Goal: Information Seeking & Learning: Check status

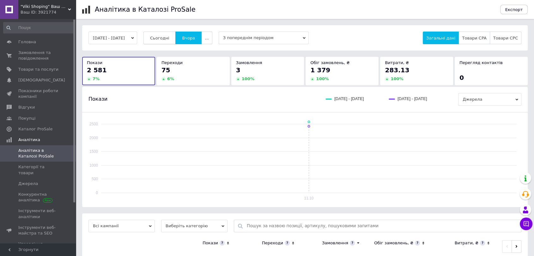
click at [169, 38] on span "Сьогодні" at bounding box center [159, 38] width 19 height 5
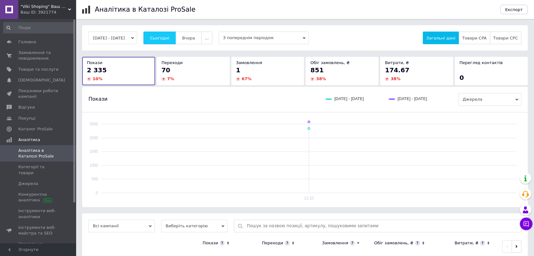
click at [173, 35] on button "Сьогодні" at bounding box center [160, 38] width 33 height 13
click at [169, 39] on span "Сьогодні" at bounding box center [159, 38] width 19 height 5
click at [173, 34] on button "Сьогодні" at bounding box center [160, 38] width 33 height 13
click at [38, 56] on span "Замовлення та повідомлення" at bounding box center [38, 55] width 40 height 11
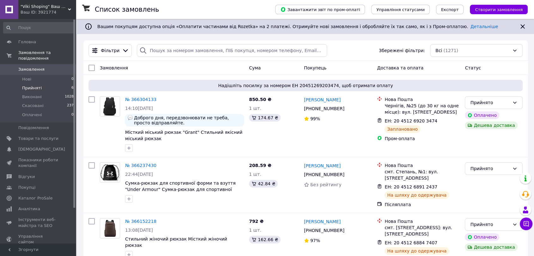
click at [36, 85] on span "Прийняті" at bounding box center [32, 88] width 20 height 6
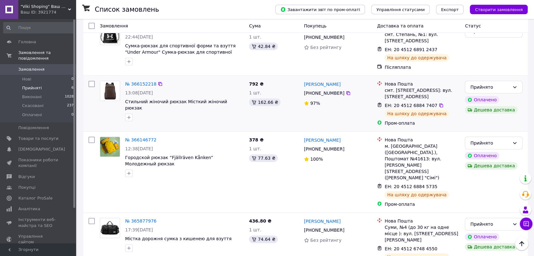
scroll to position [156, 0]
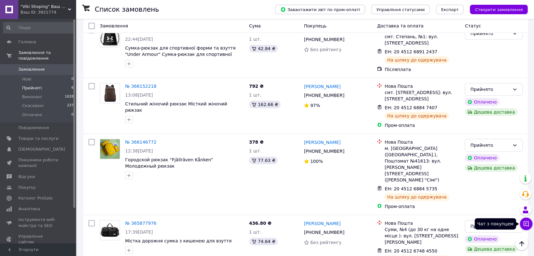
click at [522, 226] on button "Чат з покупцем" at bounding box center [526, 224] width 13 height 13
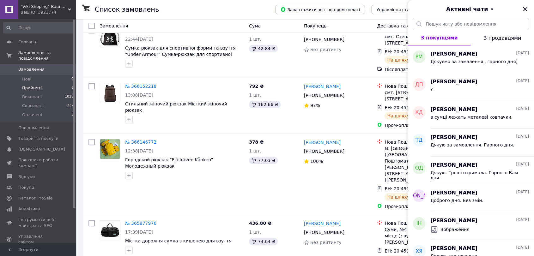
click at [522, 226] on div "Зображення" at bounding box center [480, 230] width 99 height 10
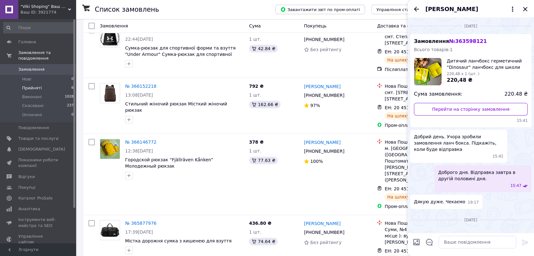
scroll to position [163, 0]
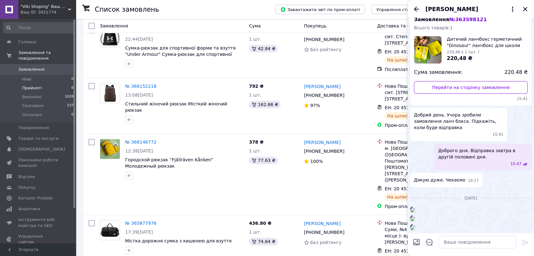
click at [416, 11] on icon "Назад" at bounding box center [417, 9] width 8 height 8
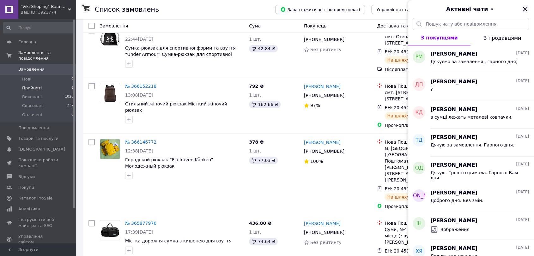
click at [526, 9] on icon "Закрити" at bounding box center [526, 9] width 8 height 8
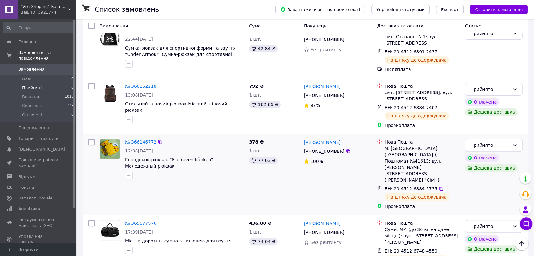
scroll to position [226, 0]
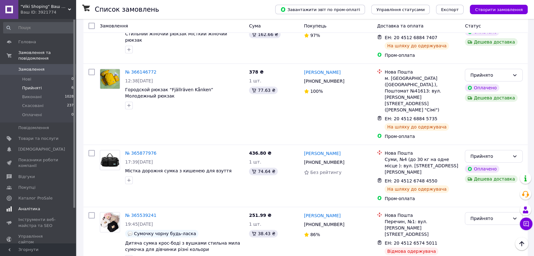
click at [29, 204] on link "Аналітика" at bounding box center [38, 209] width 77 height 11
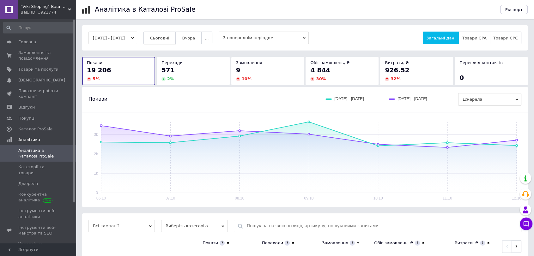
click at [169, 40] on span "Сьогодні" at bounding box center [159, 38] width 19 height 5
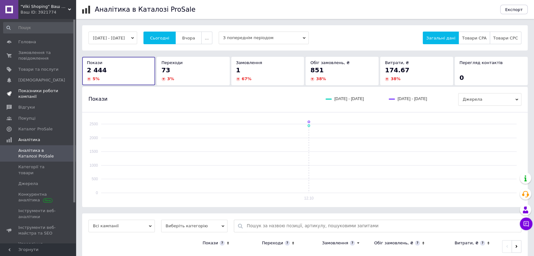
click at [39, 92] on span "Показники роботи компанії" at bounding box center [38, 93] width 40 height 11
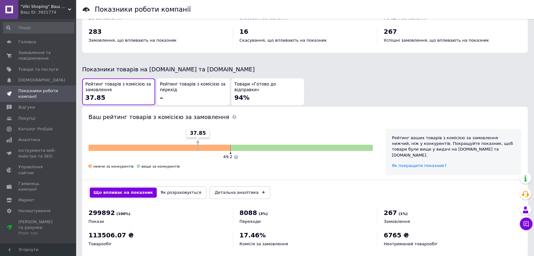
scroll to position [303, 0]
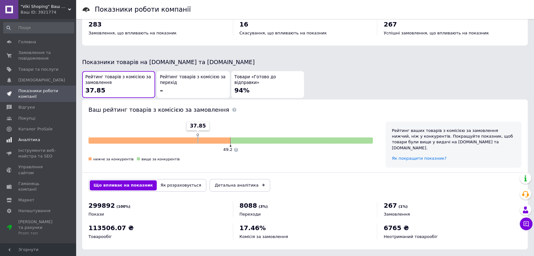
click at [31, 141] on span "Аналітика" at bounding box center [29, 140] width 22 height 6
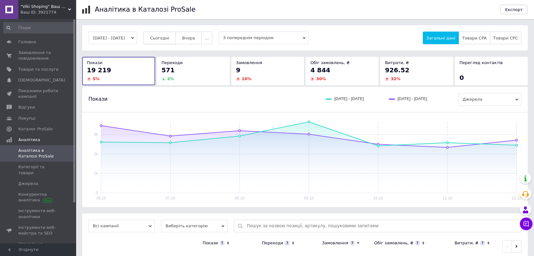
click at [163, 37] on span "Сьогодні" at bounding box center [159, 38] width 19 height 5
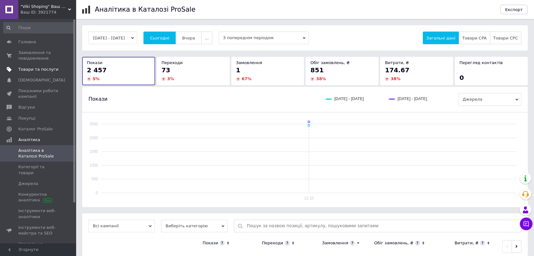
click at [37, 71] on span "Товари та послуги" at bounding box center [38, 70] width 40 height 6
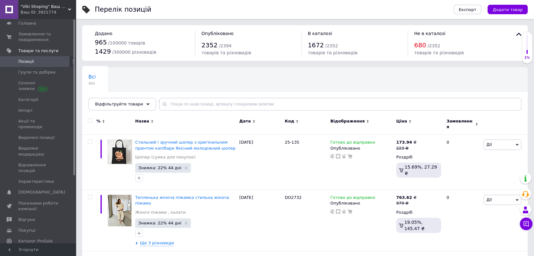
scroll to position [35, 0]
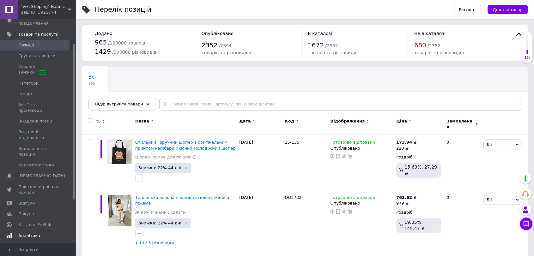
click at [28, 233] on span "Аналітика" at bounding box center [29, 236] width 22 height 6
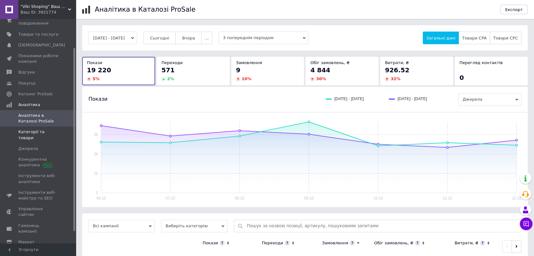
click at [23, 131] on span "Категорії та товари" at bounding box center [38, 134] width 40 height 11
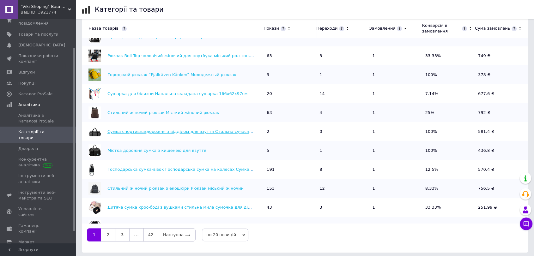
scroll to position [220, 0]
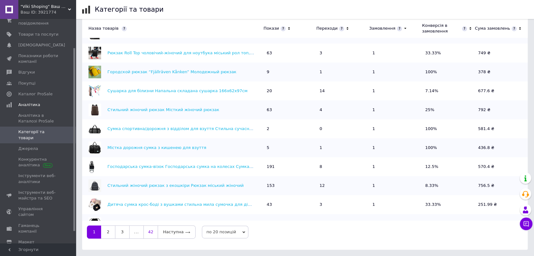
click at [151, 231] on link "42" at bounding box center [151, 232] width 14 height 13
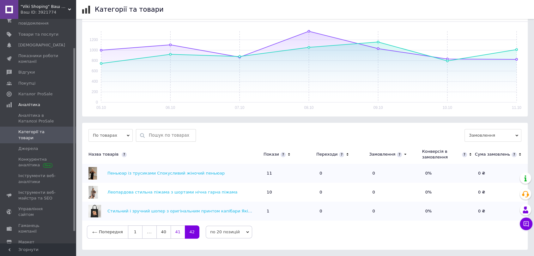
click at [175, 231] on link "41" at bounding box center [178, 232] width 14 height 13
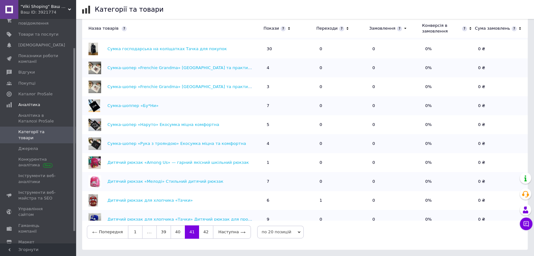
scroll to position [183, 0]
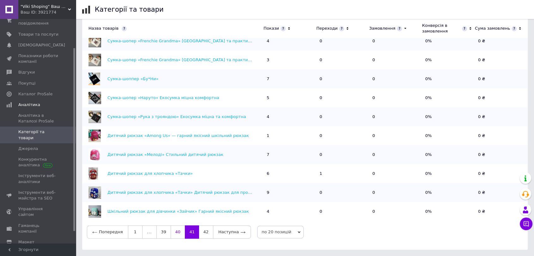
click at [177, 230] on link "40" at bounding box center [178, 232] width 14 height 13
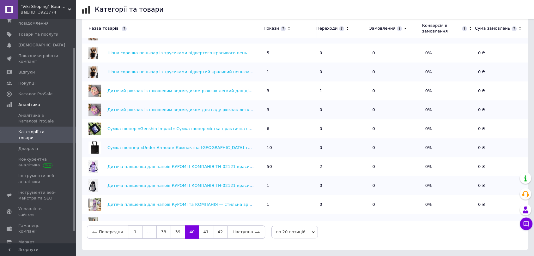
scroll to position [0, 0]
click at [133, 235] on link "1" at bounding box center [135, 232] width 15 height 13
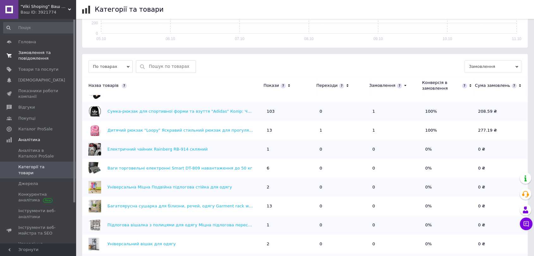
click at [38, 61] on span "Замовлення та повідомлення" at bounding box center [38, 55] width 40 height 11
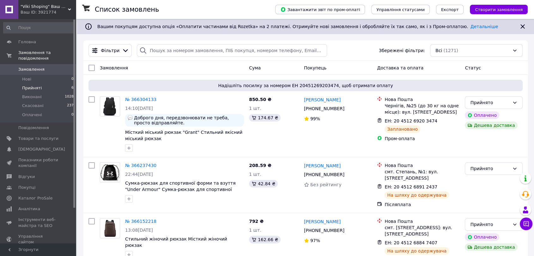
click at [30, 85] on span "Прийняті" at bounding box center [32, 88] width 20 height 6
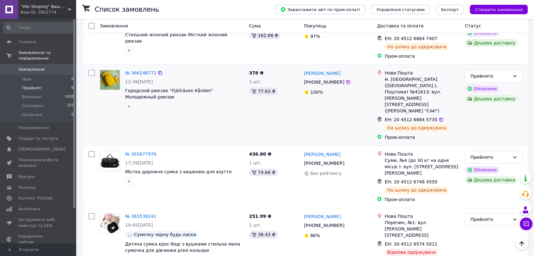
scroll to position [226, 0]
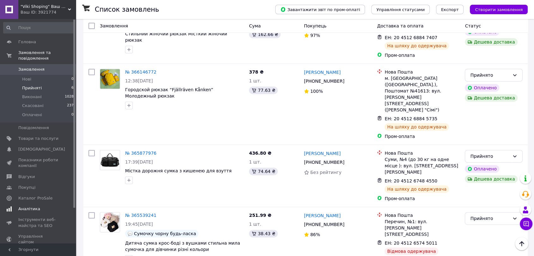
click at [20, 206] on span "Аналітика" at bounding box center [29, 209] width 22 height 6
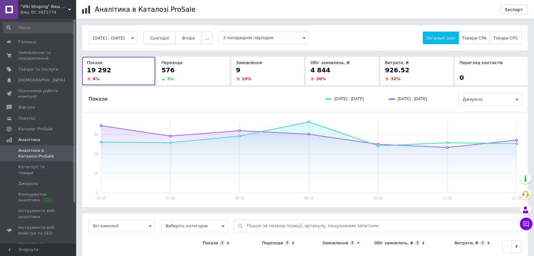
click at [168, 33] on button "Сьогодні" at bounding box center [160, 38] width 33 height 13
